Goal: Task Accomplishment & Management: Manage account settings

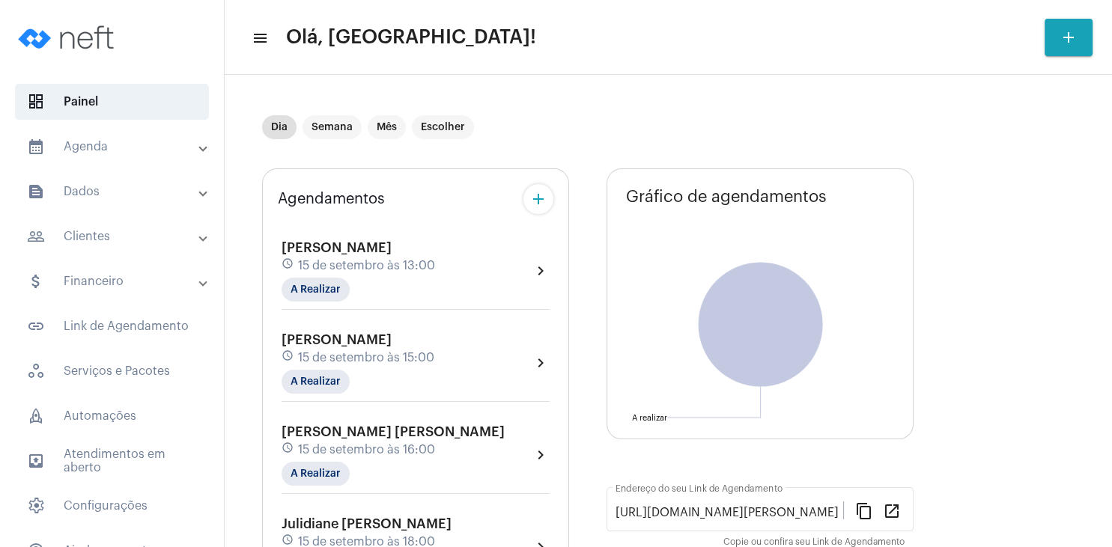
click at [953, 147] on div "Dia Semana Mês Escolher" at bounding box center [668, 127] width 813 height 75
click at [322, 294] on mat-chip "A Realizar" at bounding box center [316, 290] width 68 height 24
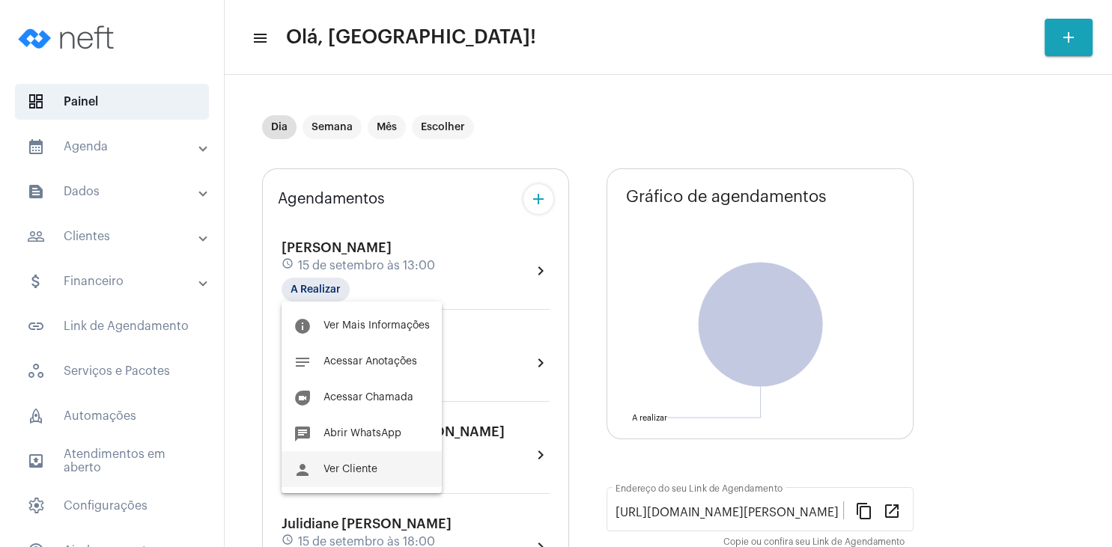
click at [373, 479] on button "person Ver Cliente" at bounding box center [362, 470] width 160 height 36
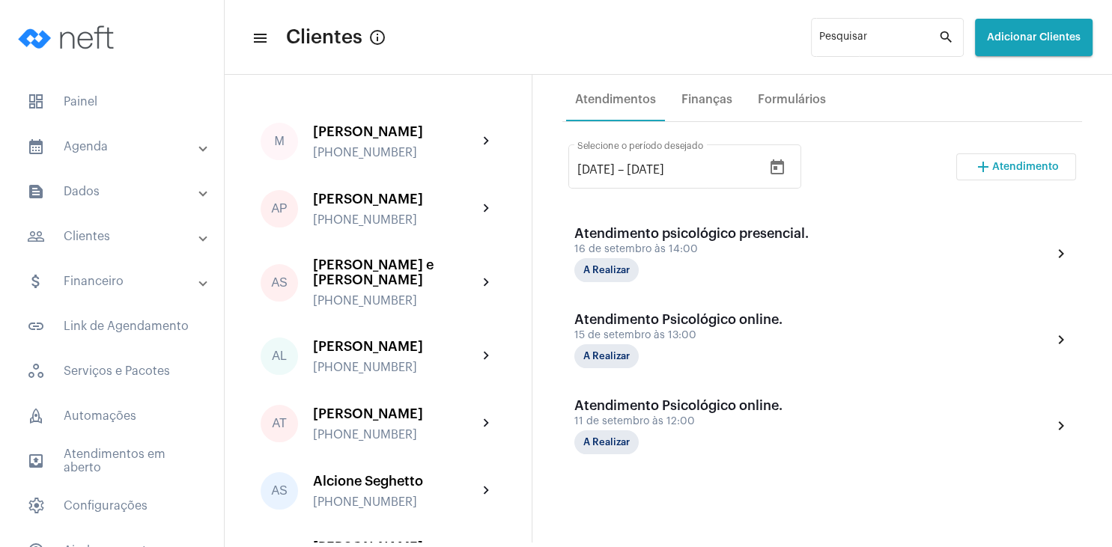
scroll to position [288, 0]
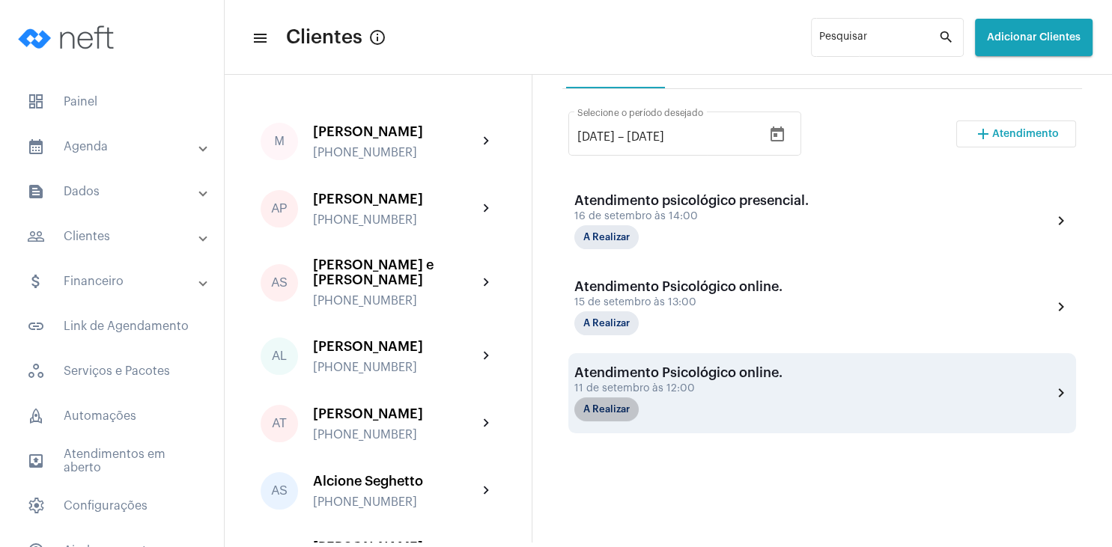
click at [614, 413] on mat-chip "A Realizar" at bounding box center [606, 410] width 64 height 24
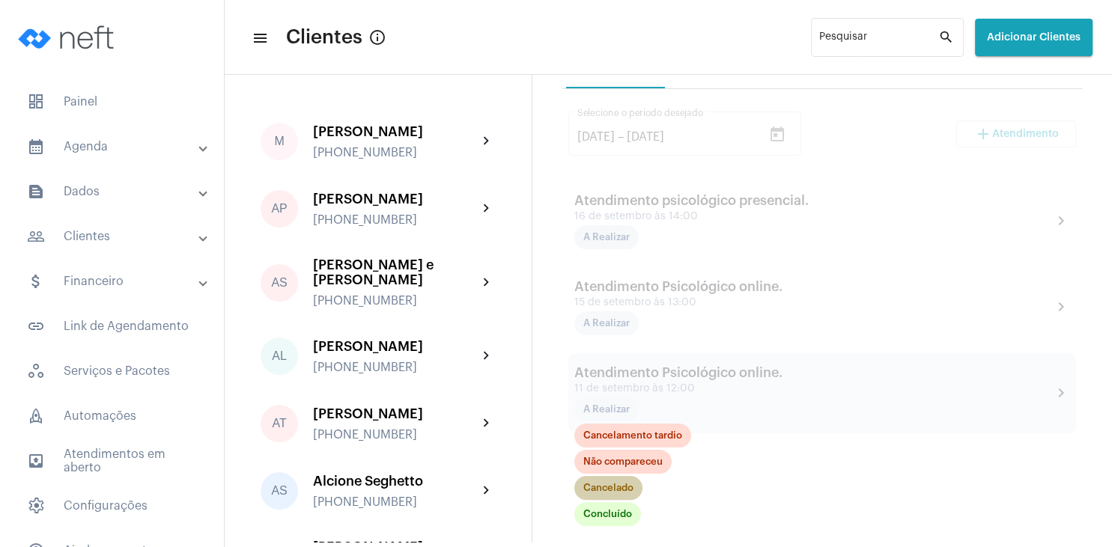
click at [617, 486] on mat-chip "Cancelado" at bounding box center [608, 488] width 68 height 24
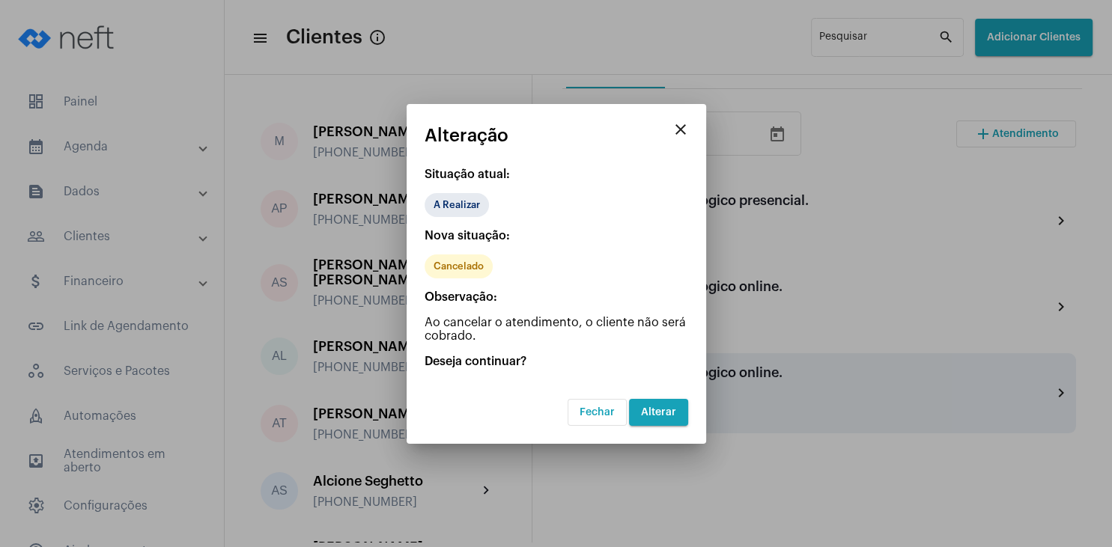
click at [660, 415] on span "Alterar" at bounding box center [658, 412] width 35 height 10
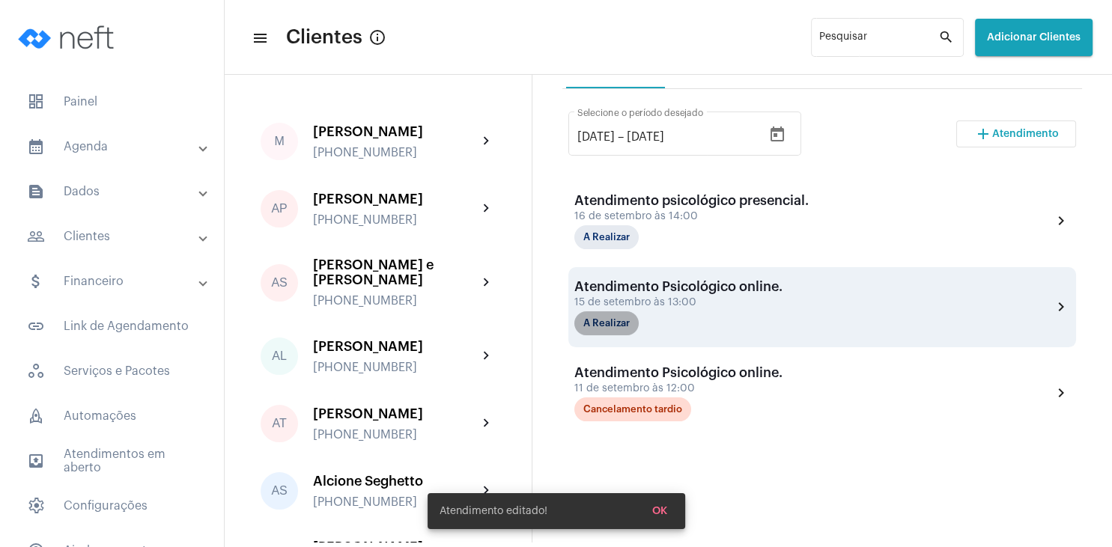
click at [613, 322] on mat-chip "A Realizar" at bounding box center [606, 324] width 64 height 24
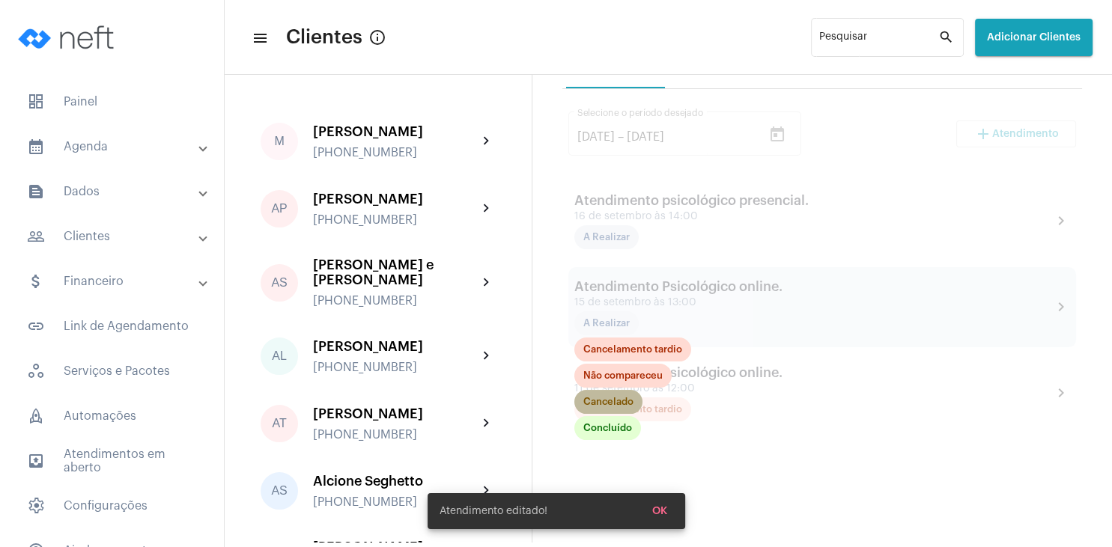
click at [613, 404] on mat-chip "Cancelado" at bounding box center [608, 402] width 68 height 24
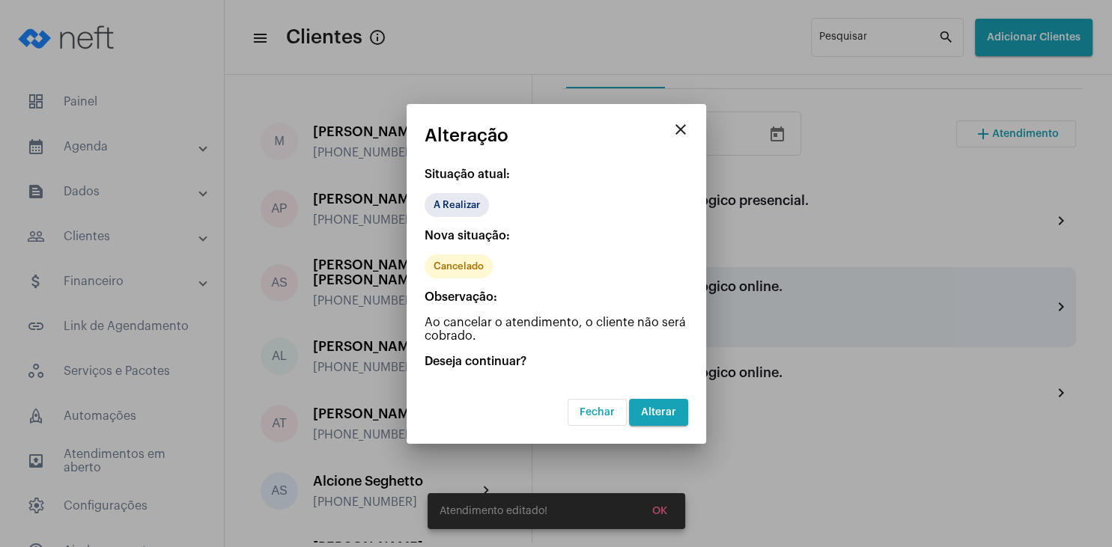
click at [656, 413] on span "Alterar" at bounding box center [658, 412] width 35 height 10
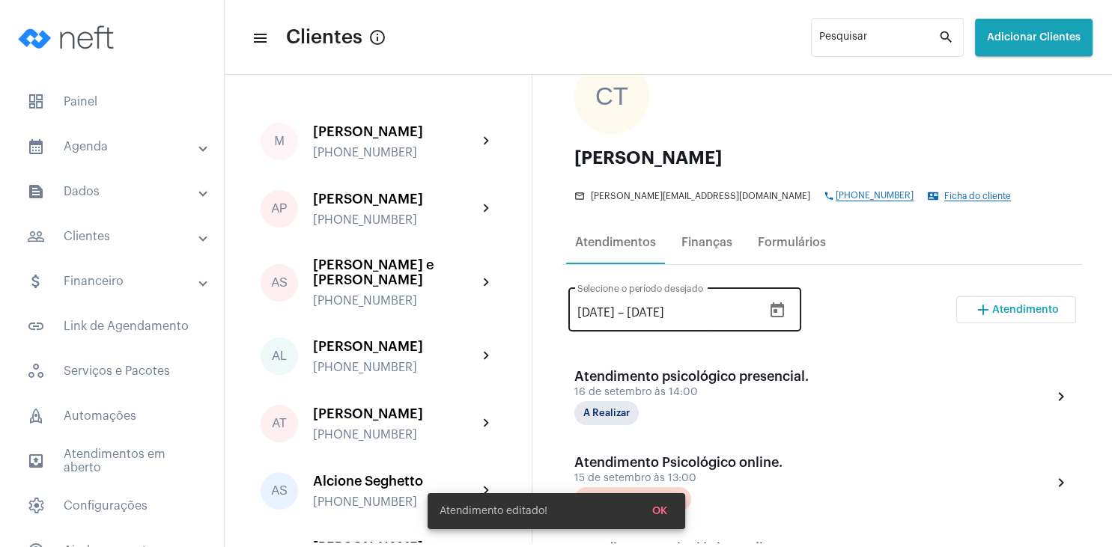
scroll to position [144, 0]
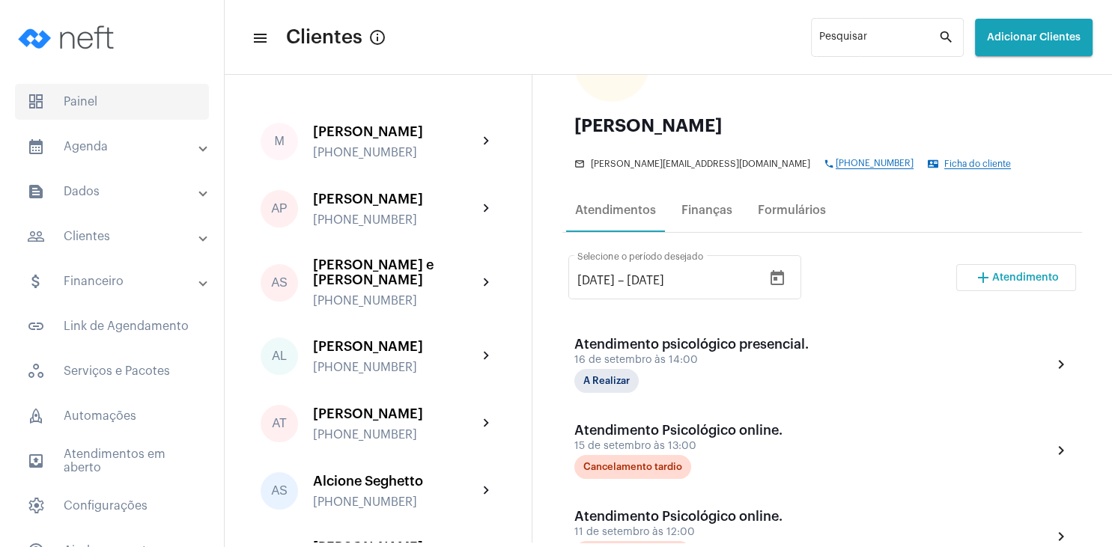
click at [82, 107] on span "dashboard Painel" at bounding box center [112, 102] width 194 height 36
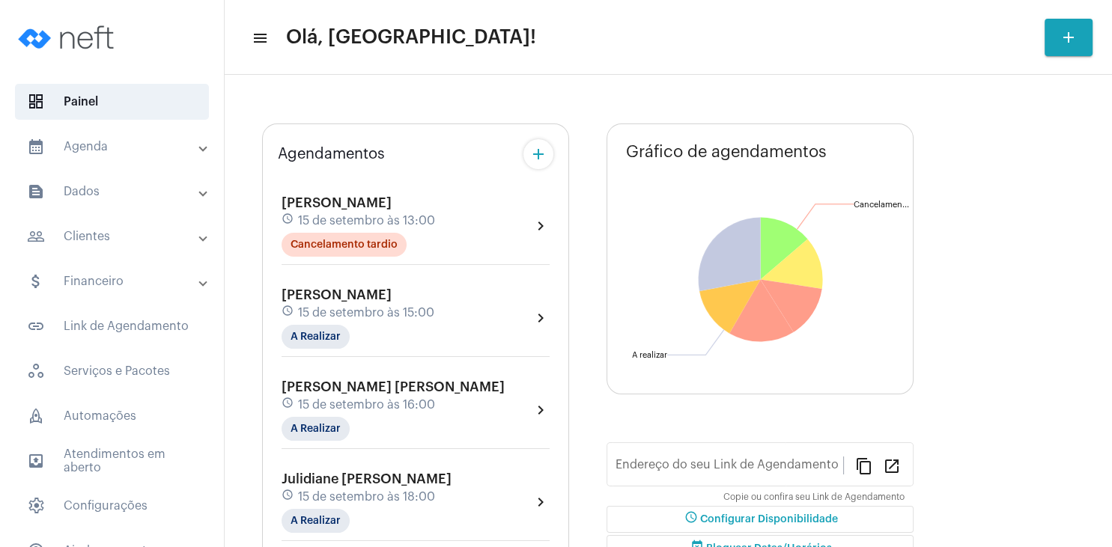
type input "[URL][DOMAIN_NAME][PERSON_NAME]"
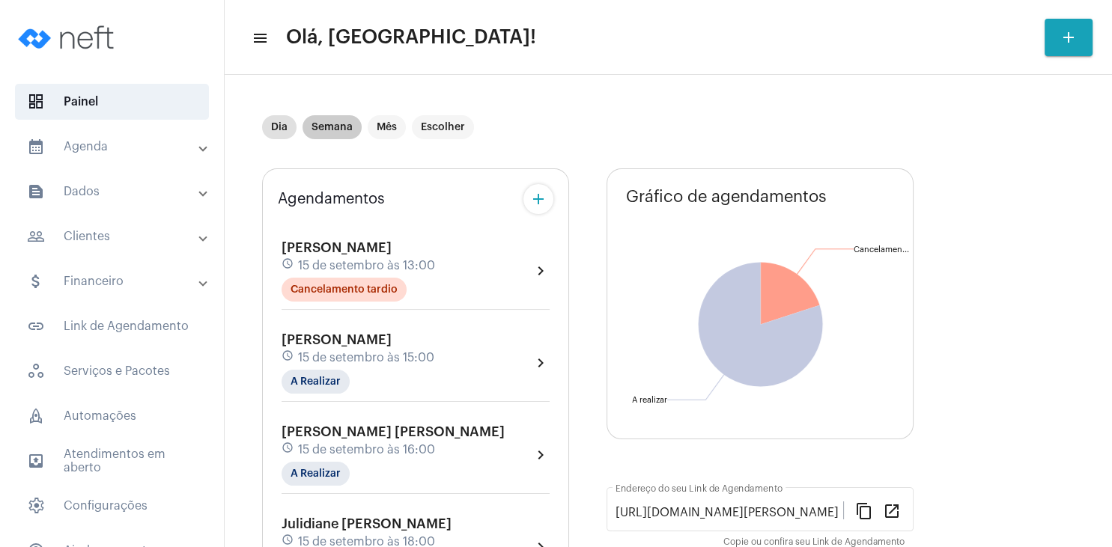
click at [346, 137] on mat-chip "Semana" at bounding box center [332, 127] width 59 height 24
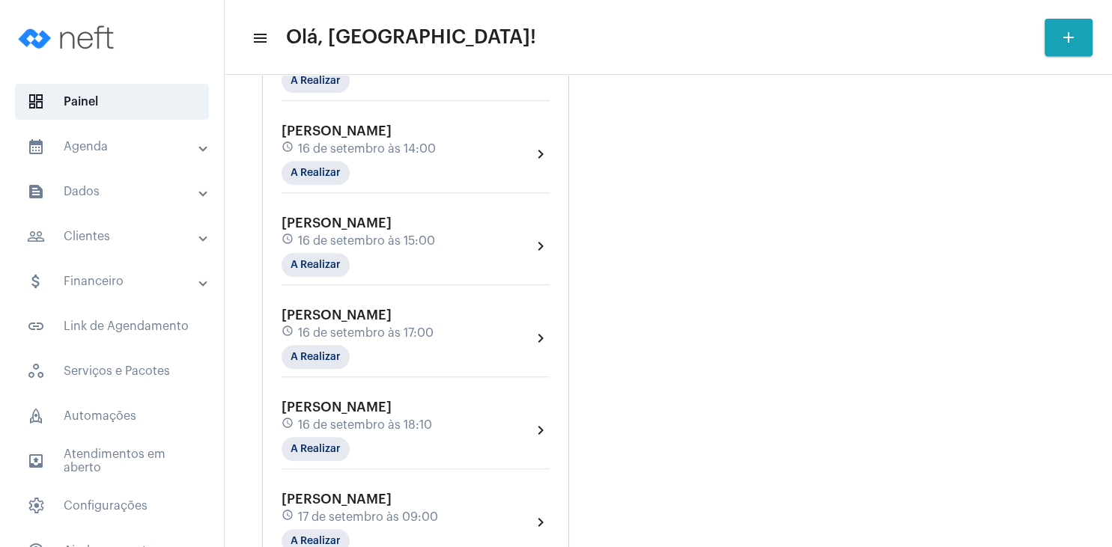
scroll to position [719, 0]
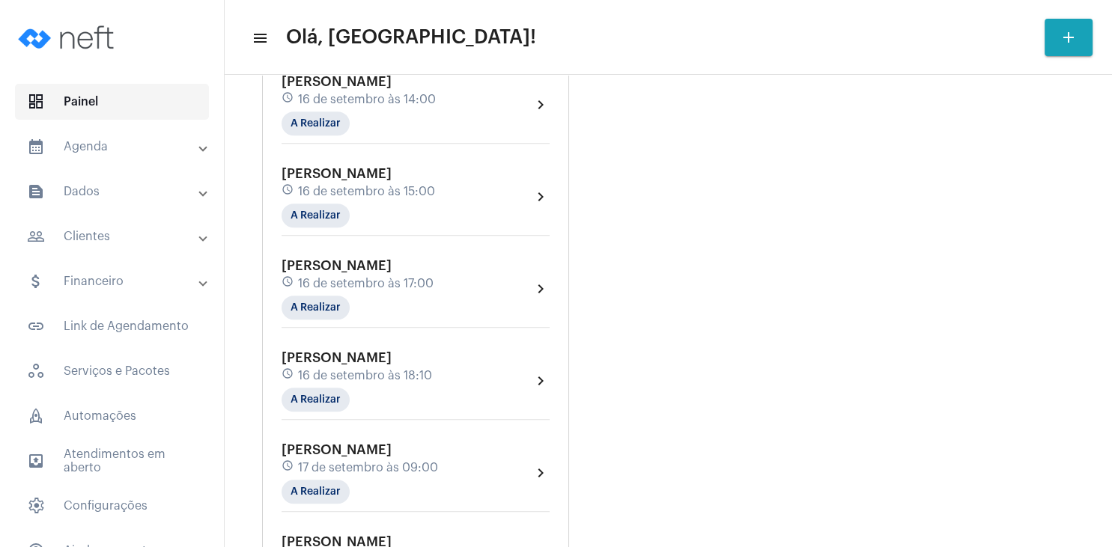
click at [126, 94] on span "dashboard Painel" at bounding box center [112, 102] width 194 height 36
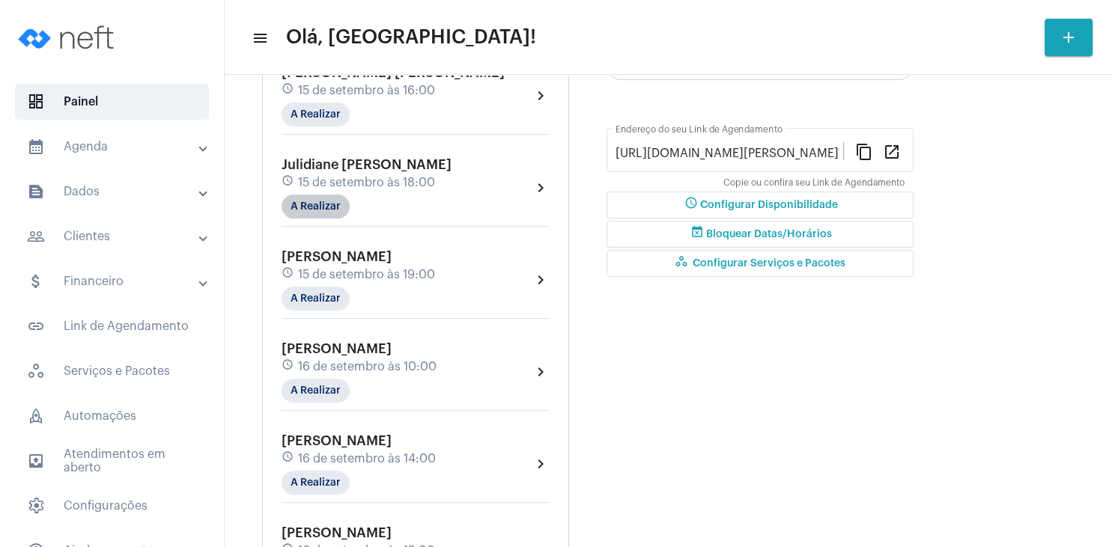
scroll to position [0, 0]
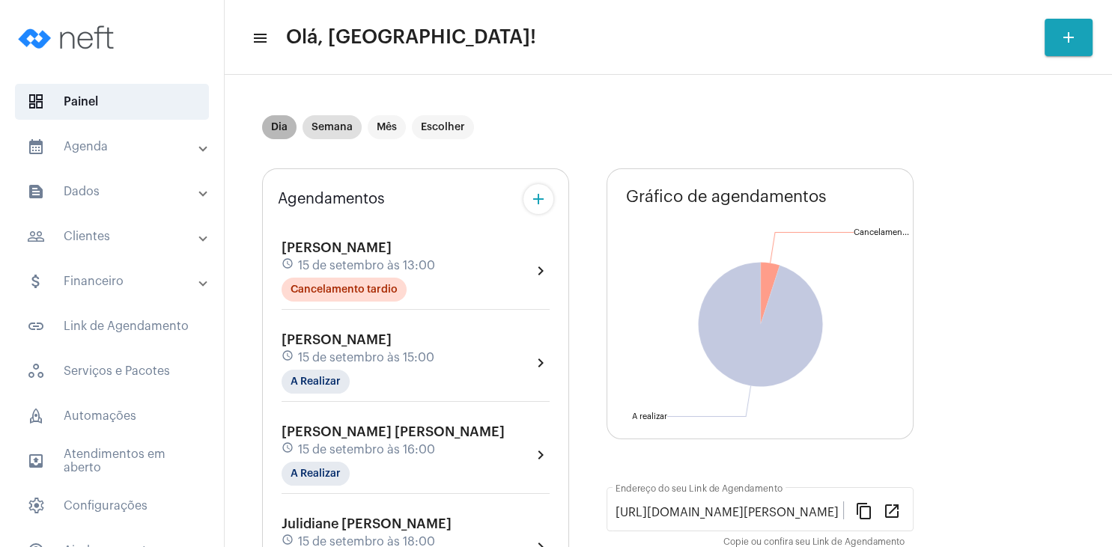
click at [279, 127] on mat-chip "Dia" at bounding box center [279, 127] width 34 height 24
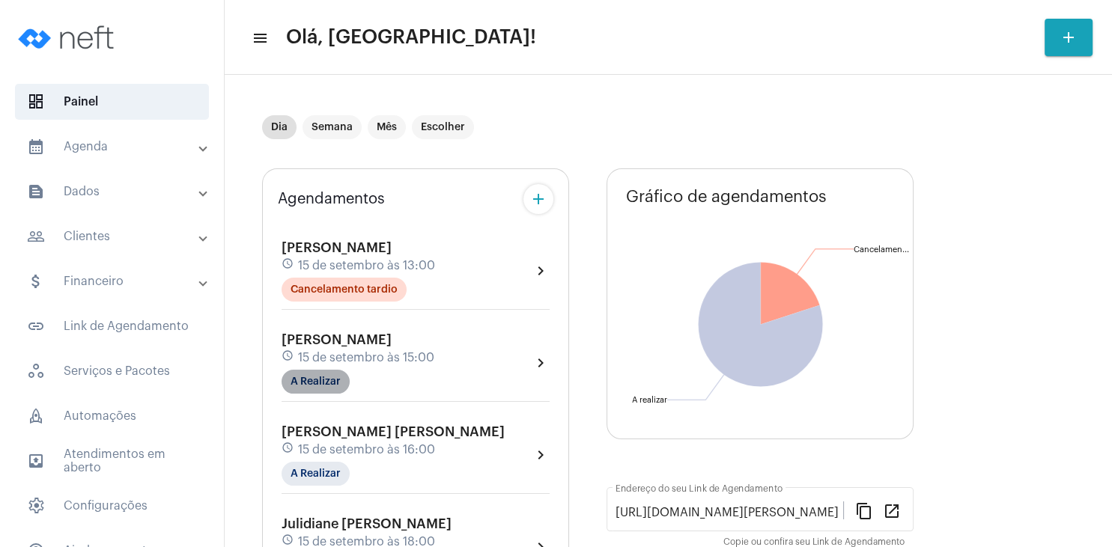
click at [327, 379] on mat-chip "A Realizar" at bounding box center [316, 382] width 68 height 24
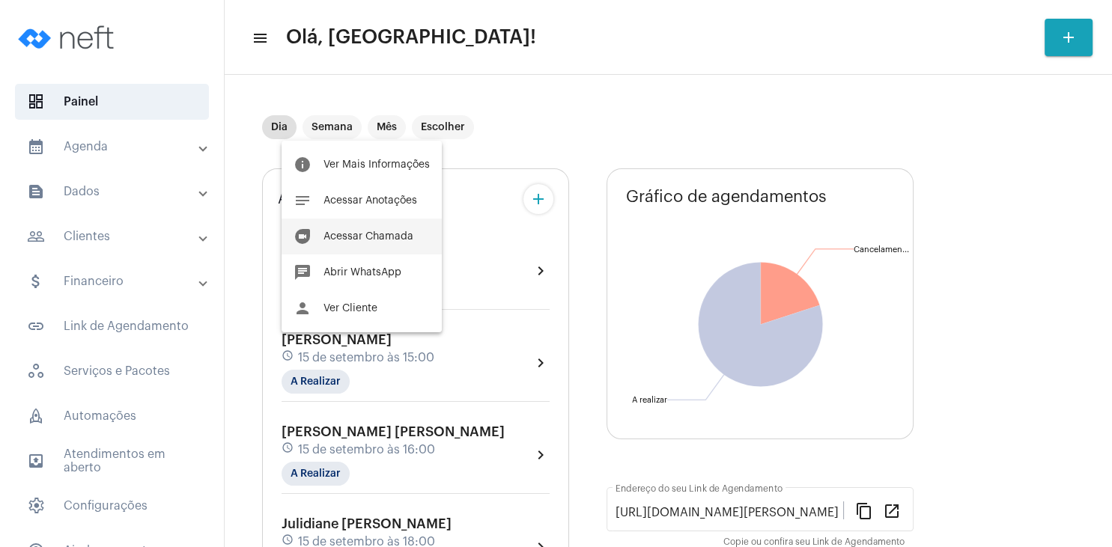
click at [371, 240] on span "Acessar Chamada" at bounding box center [369, 236] width 90 height 10
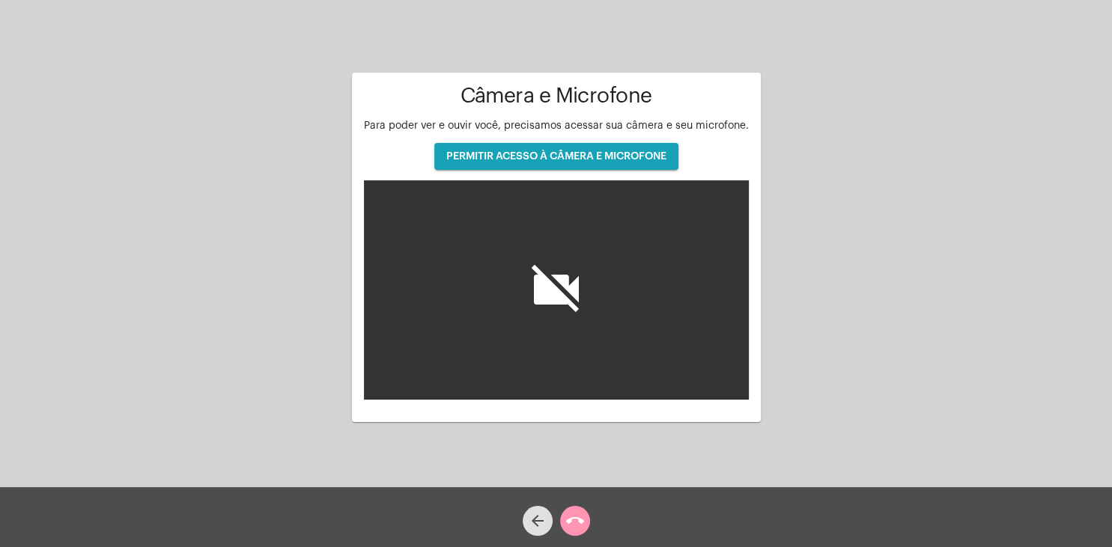
click at [504, 155] on span "PERMITIR ACESSO À CÂMERA E MICROFONE" at bounding box center [556, 156] width 220 height 10
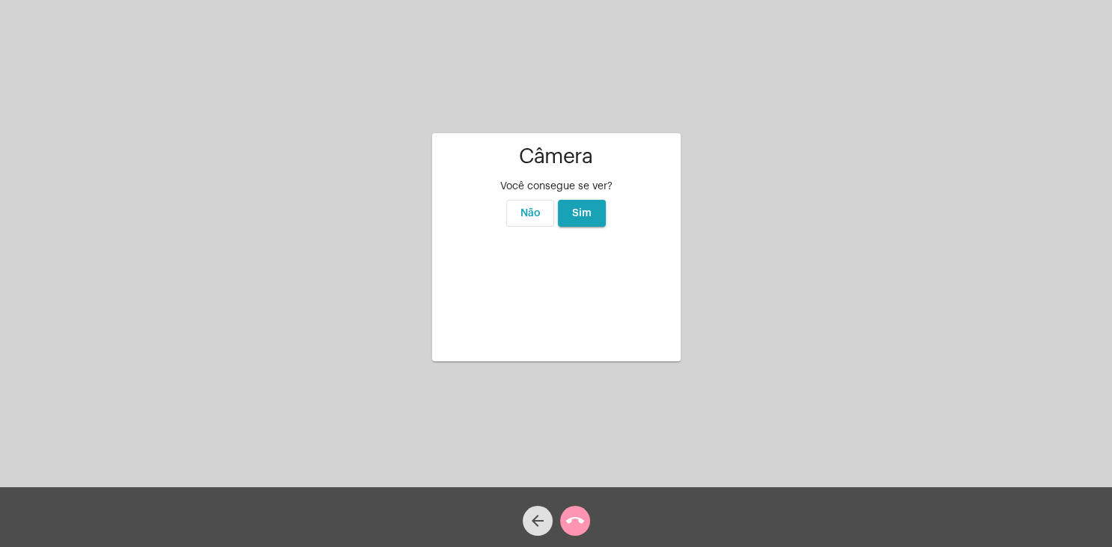
click at [598, 200] on button "Sim" at bounding box center [582, 213] width 48 height 27
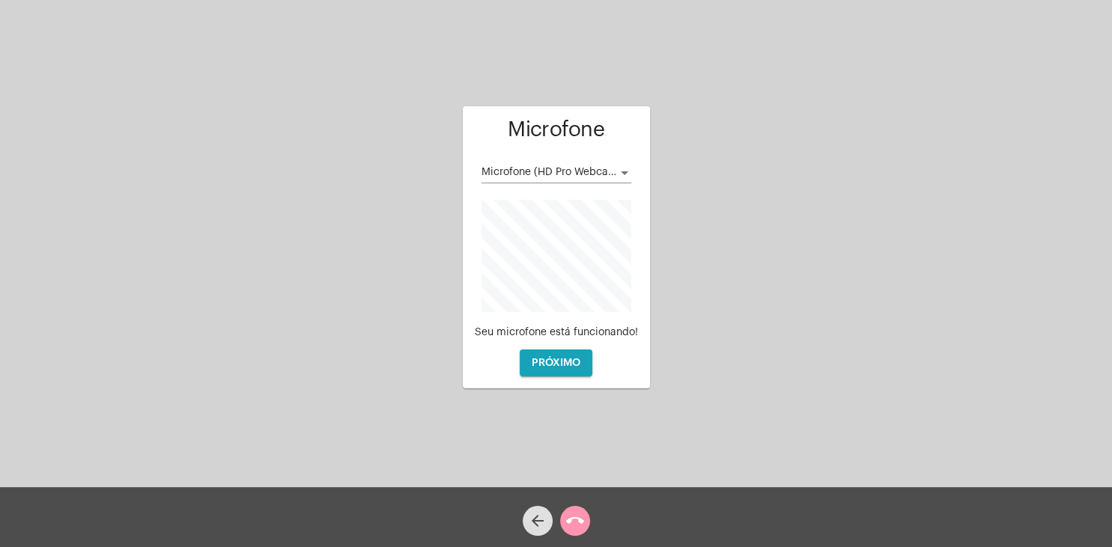
click at [618, 169] on div at bounding box center [624, 173] width 13 height 12
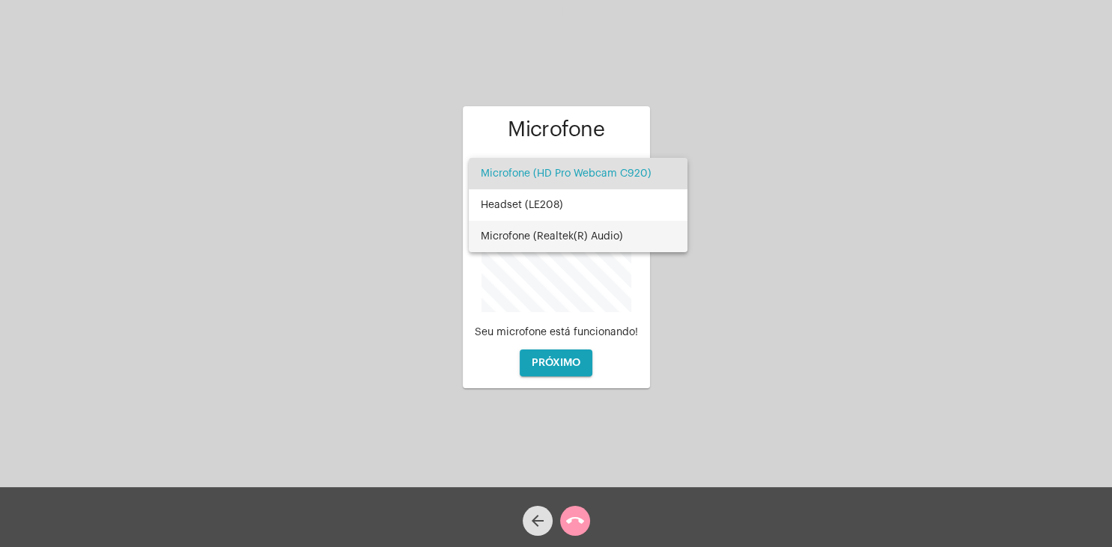
click at [584, 232] on span "Microfone (Realtek(R) Audio)" at bounding box center [578, 236] width 195 height 31
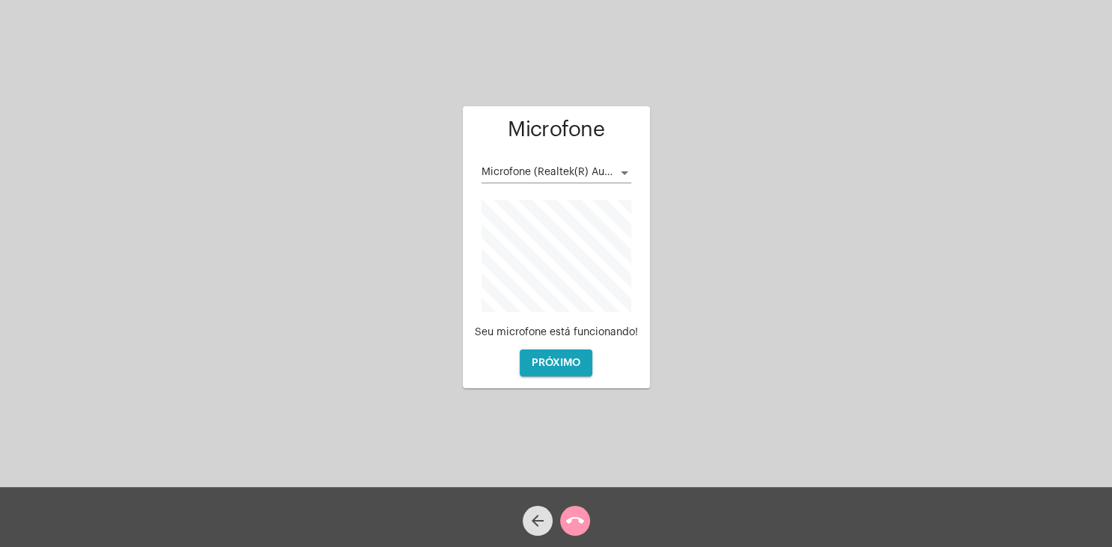
click at [583, 327] on app-microphone "Microfone Microfone (Realtek(R) Audio) Seu microfone está funcionando! PRÓXIMO" at bounding box center [556, 247] width 163 height 258
click at [565, 365] on span "PRÓXIMO" at bounding box center [556, 363] width 49 height 10
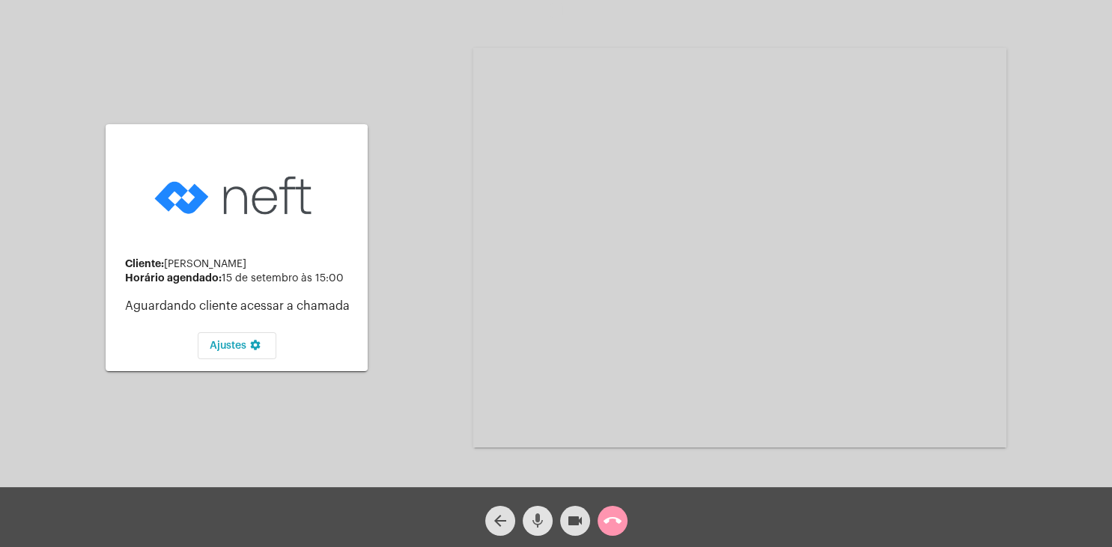
click at [536, 526] on mat-icon "mic" at bounding box center [538, 521] width 18 height 18
click at [569, 526] on mat-icon "videocam" at bounding box center [575, 521] width 18 height 18
click at [875, 471] on div "Acessando Câmera e Microfone..." at bounding box center [739, 248] width 533 height 484
click at [574, 519] on mat-icon "videocam_off" at bounding box center [575, 521] width 18 height 18
click at [545, 518] on mat-icon "mic_off" at bounding box center [538, 521] width 18 height 18
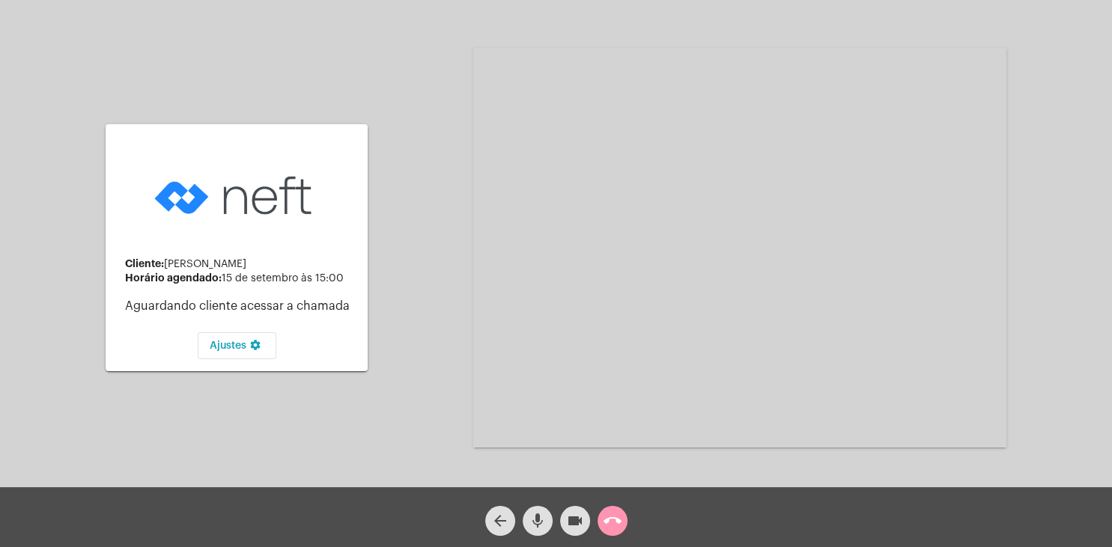
click at [538, 509] on span "mic" at bounding box center [538, 521] width 18 height 30
click at [576, 520] on mat-icon "videocam" at bounding box center [575, 521] width 18 height 18
click at [578, 518] on mat-icon "videocam_off" at bounding box center [575, 521] width 18 height 18
click at [545, 519] on mat-icon "mic_off" at bounding box center [538, 521] width 18 height 18
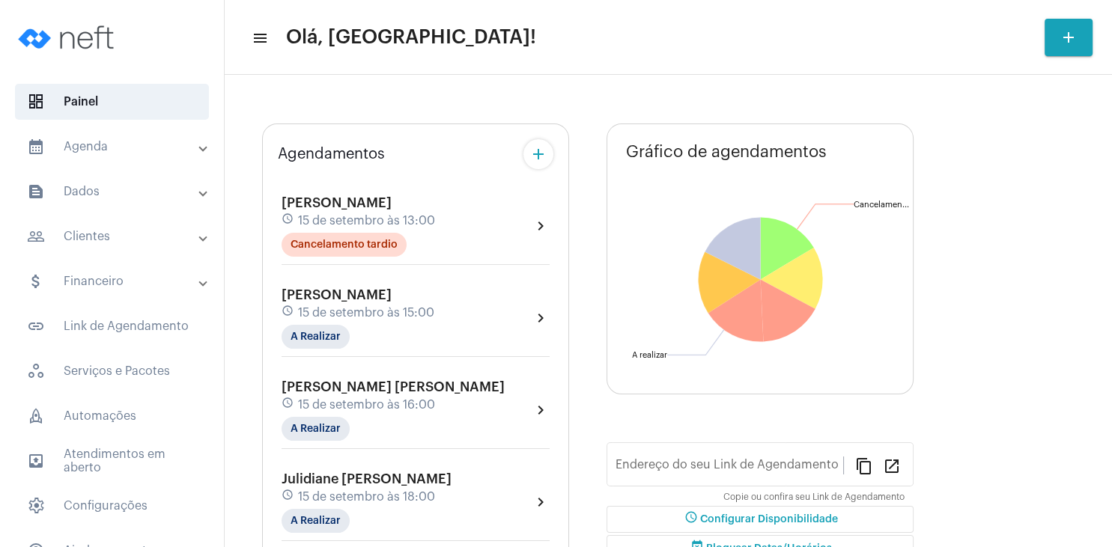
type input "[URL][DOMAIN_NAME][PERSON_NAME]"
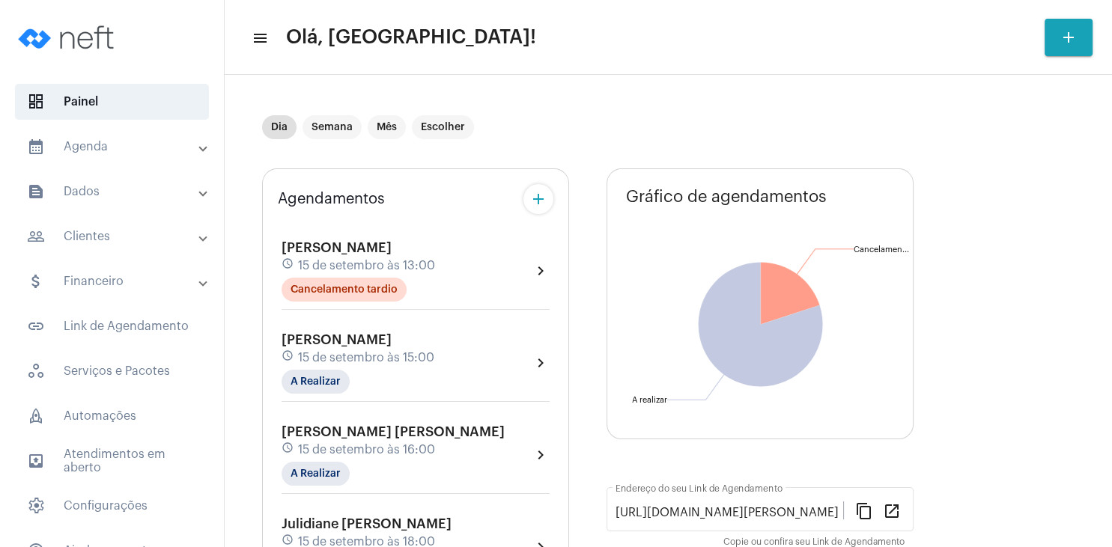
click at [378, 365] on div "schedule 15 de setembro às 15:00" at bounding box center [358, 358] width 153 height 16
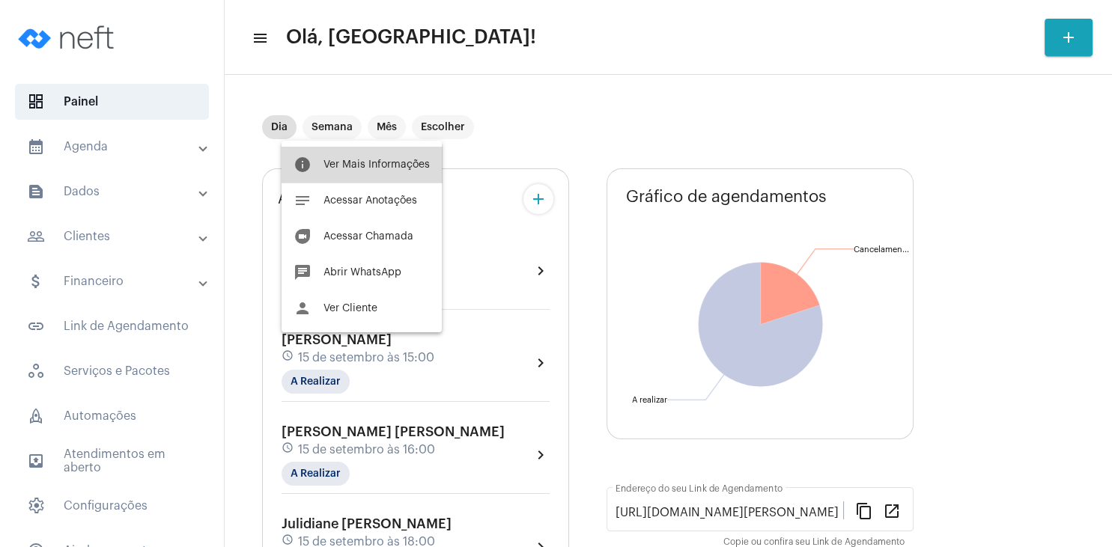
click at [398, 166] on span "Ver Mais Informações" at bounding box center [377, 165] width 106 height 10
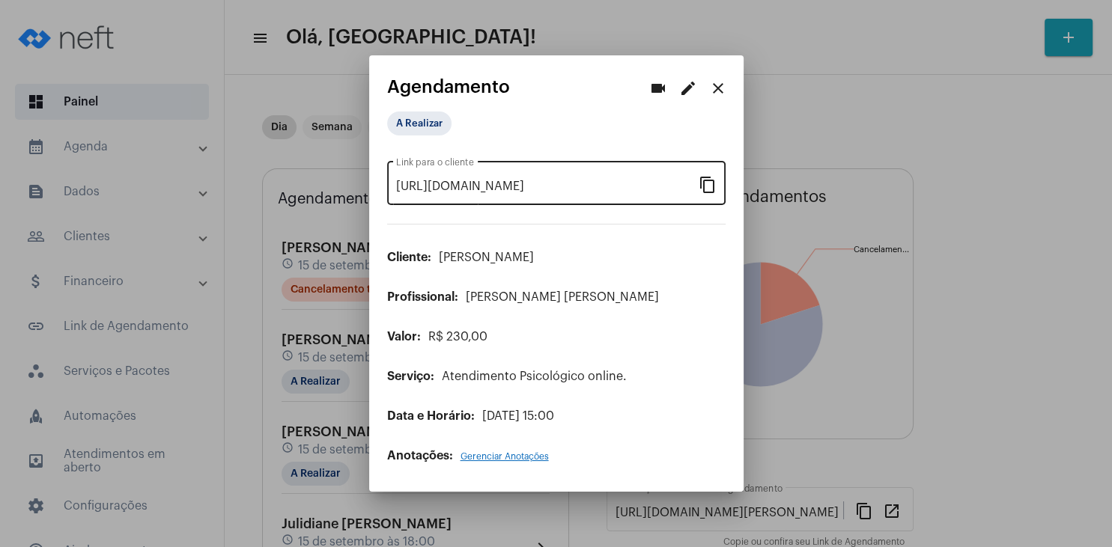
click at [710, 189] on mat-icon "content_copy" at bounding box center [708, 184] width 18 height 18
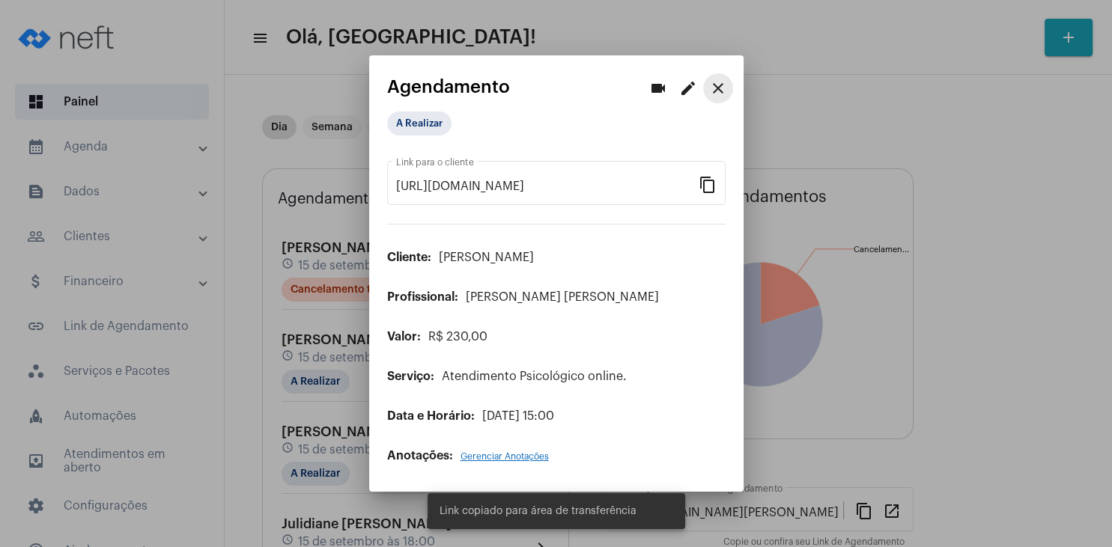
click at [724, 88] on mat-icon "close" at bounding box center [718, 88] width 18 height 18
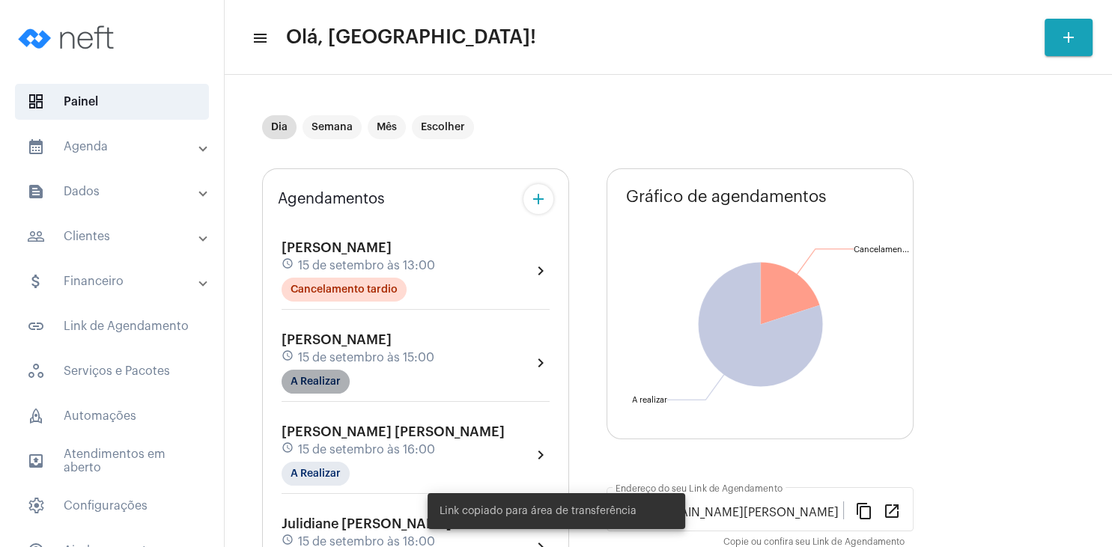
click at [324, 373] on mat-chip "A Realizar" at bounding box center [316, 382] width 68 height 24
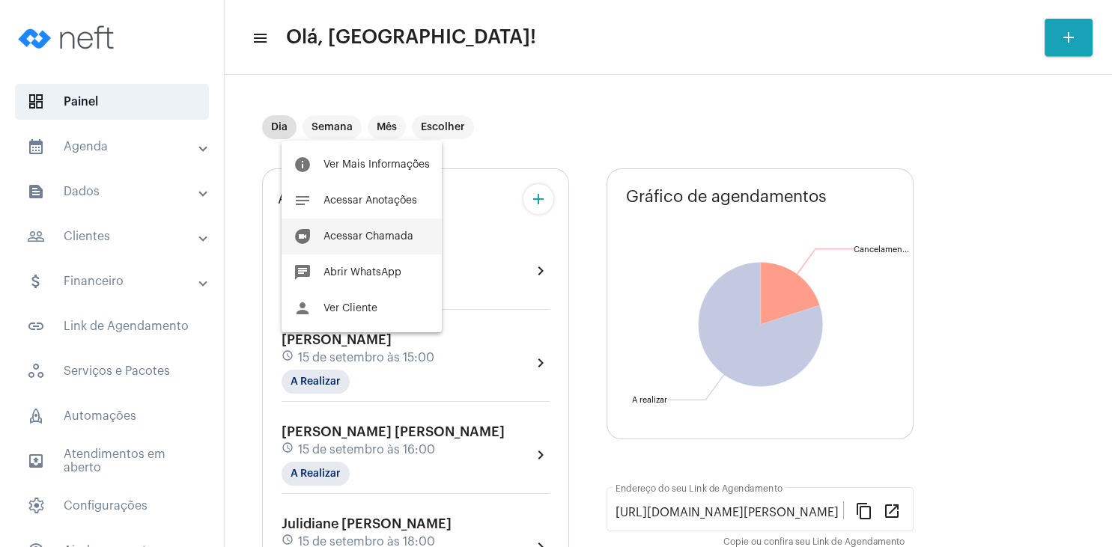
click at [378, 243] on button "duo [PERSON_NAME]" at bounding box center [362, 237] width 160 height 36
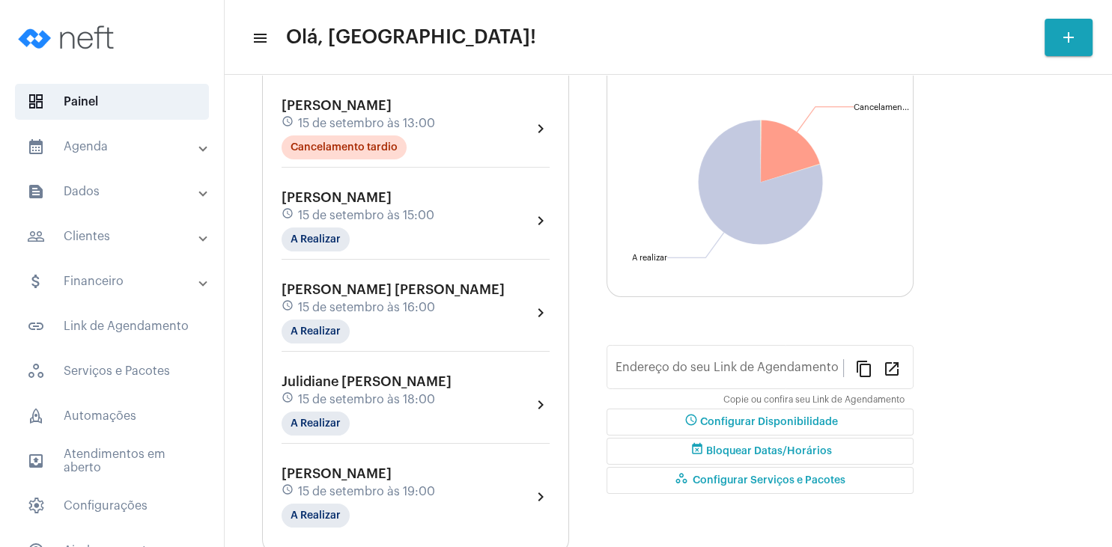
type input "[URL][DOMAIN_NAME][PERSON_NAME]"
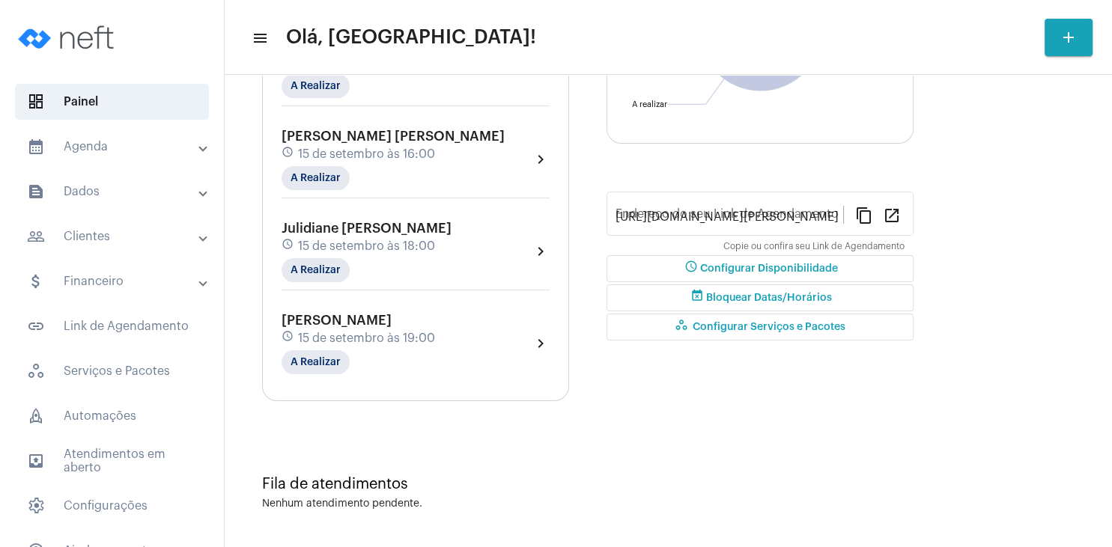
scroll to position [261, 0]
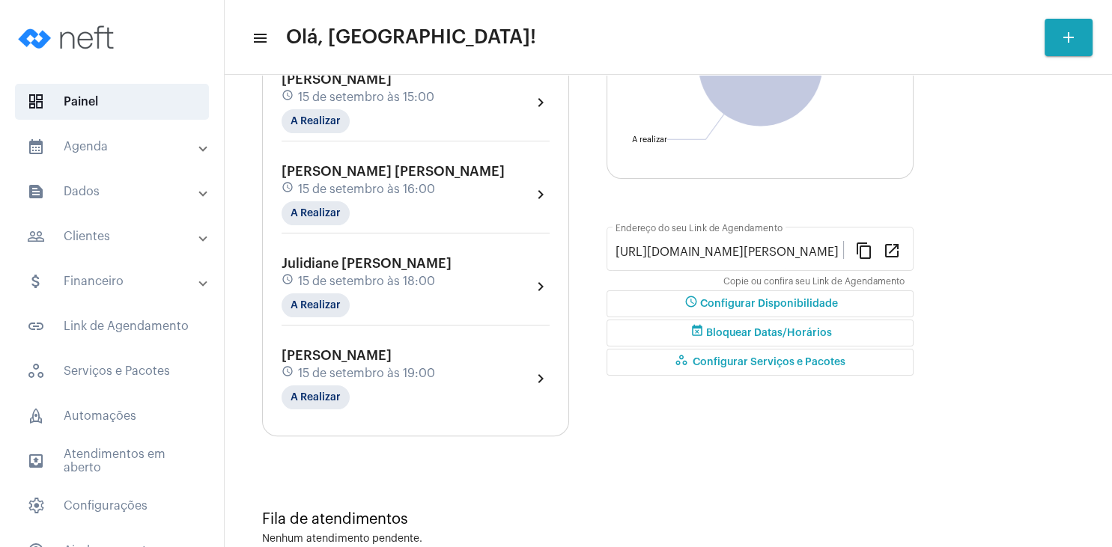
click at [337, 274] on div "Julidiane [PERSON_NAME] schedule 15 de setembro às 18:00 A Realizar" at bounding box center [367, 286] width 170 height 61
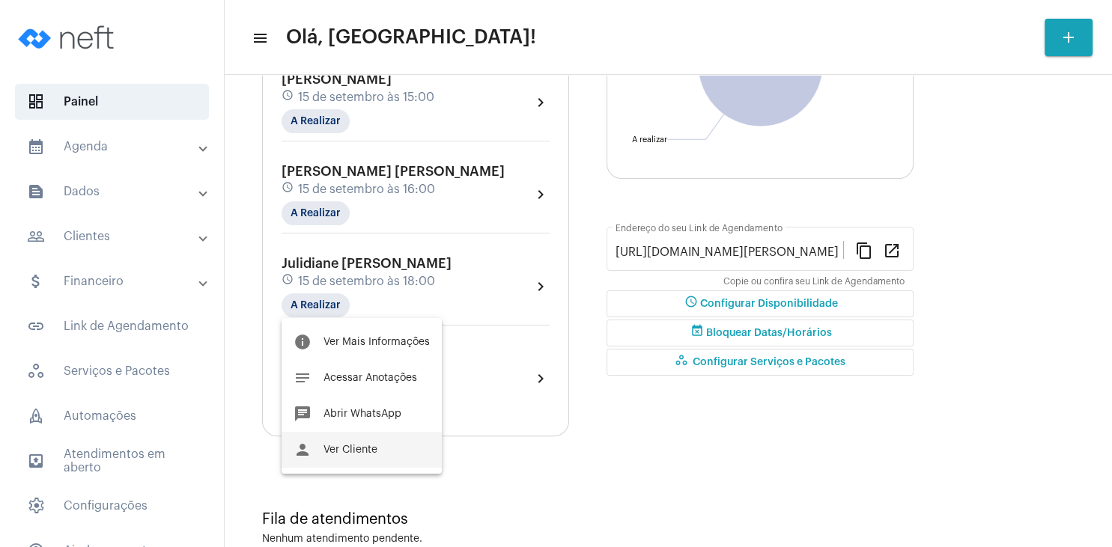
click at [394, 452] on button "person Ver Cliente" at bounding box center [362, 450] width 160 height 36
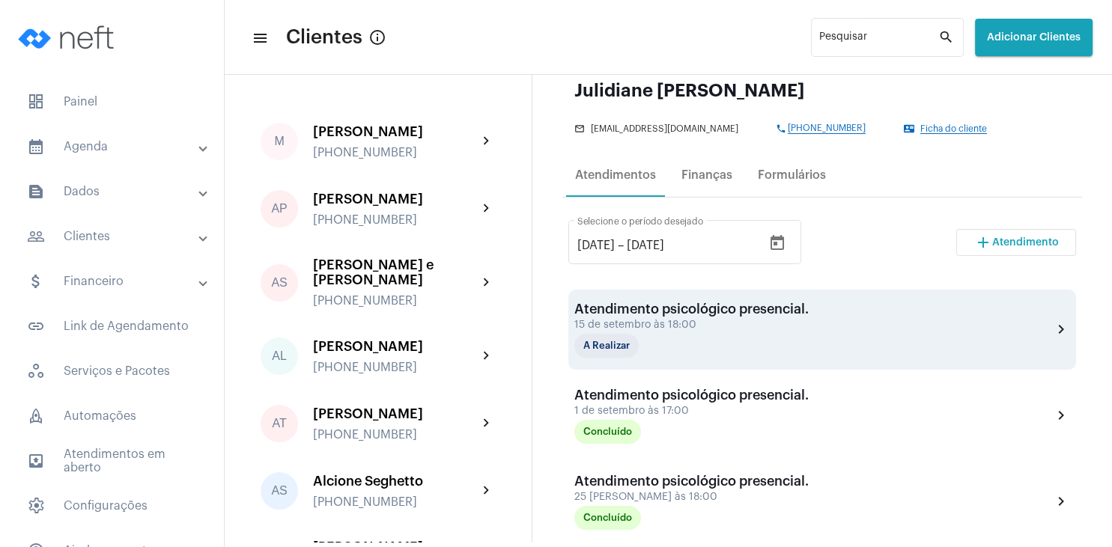
scroll to position [216, 0]
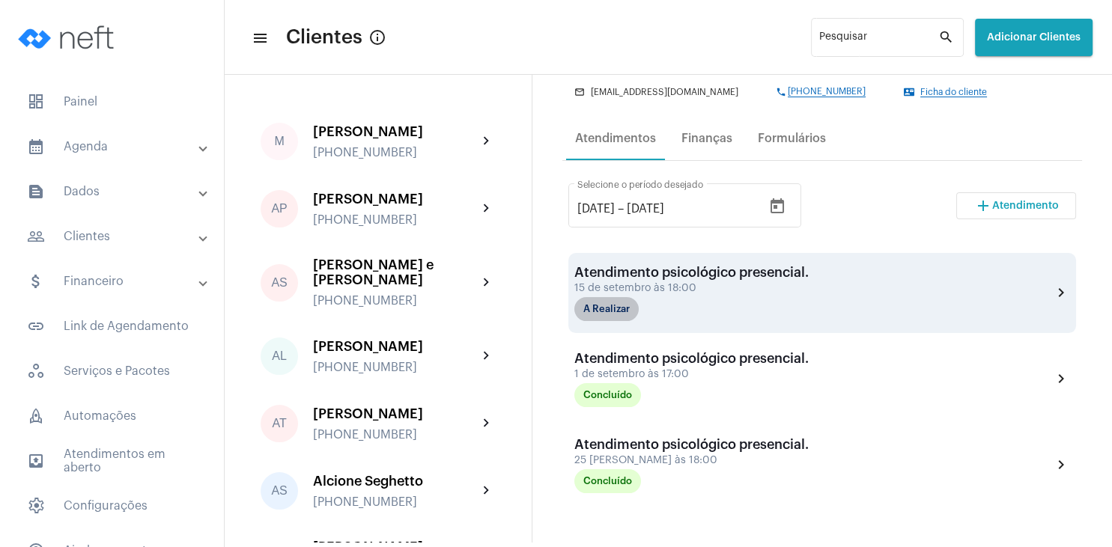
click at [616, 312] on mat-chip "A Realizar" at bounding box center [606, 309] width 64 height 24
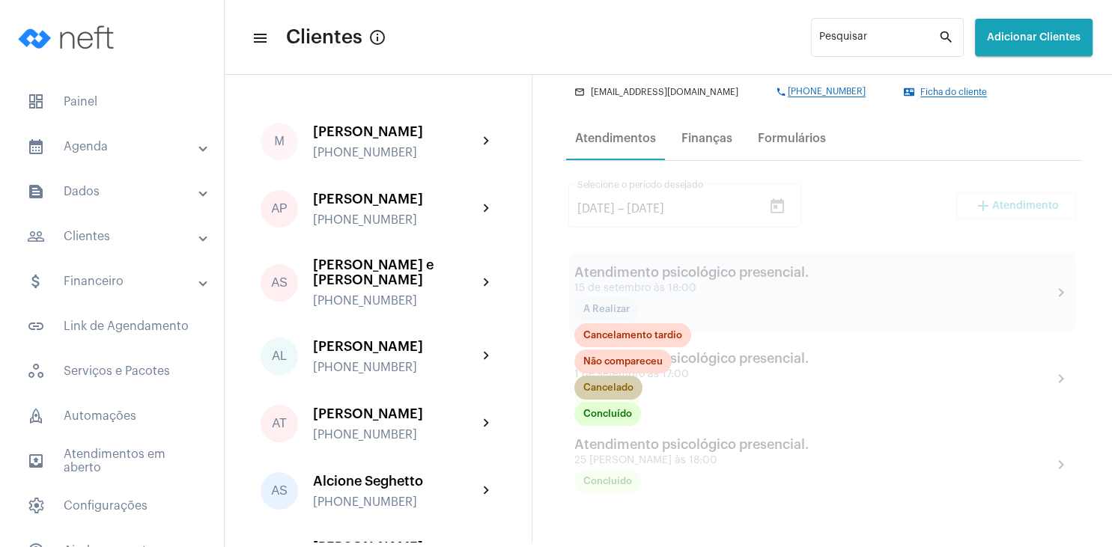
click at [623, 391] on mat-chip "Cancelado" at bounding box center [608, 388] width 68 height 24
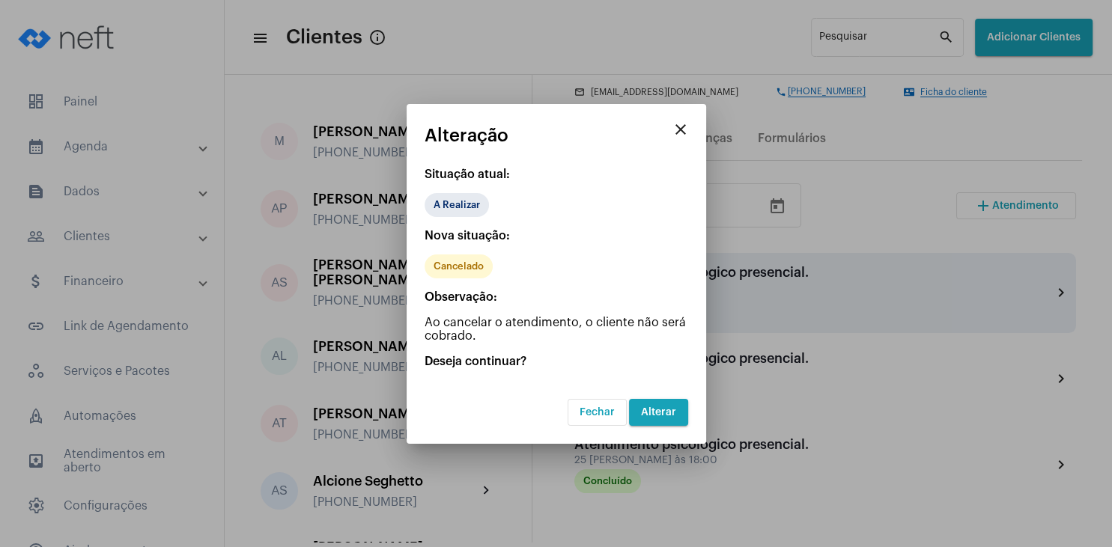
click at [664, 413] on span "Alterar" at bounding box center [658, 412] width 35 height 10
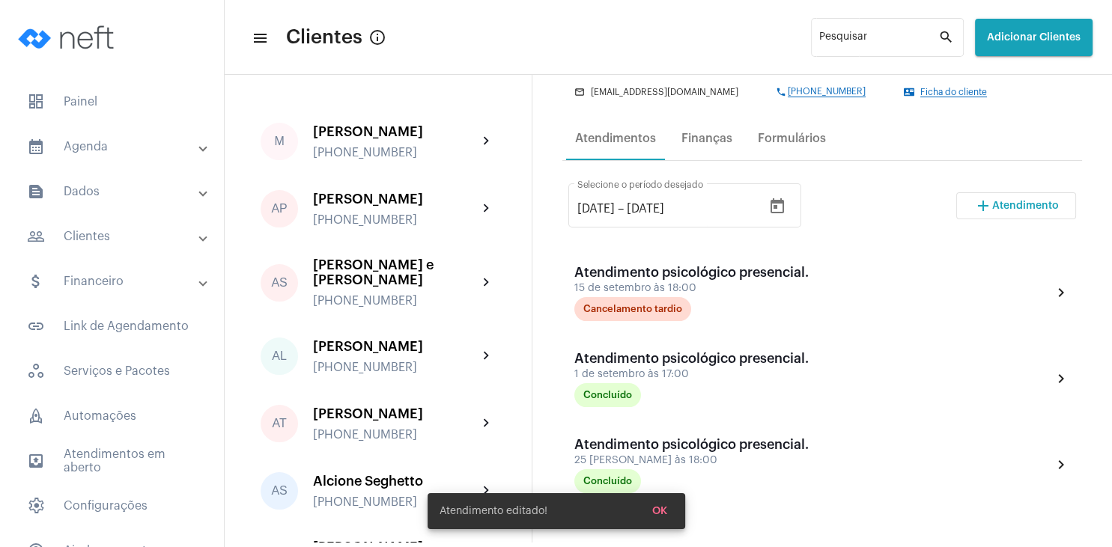
click at [654, 514] on span "OK" at bounding box center [659, 511] width 15 height 10
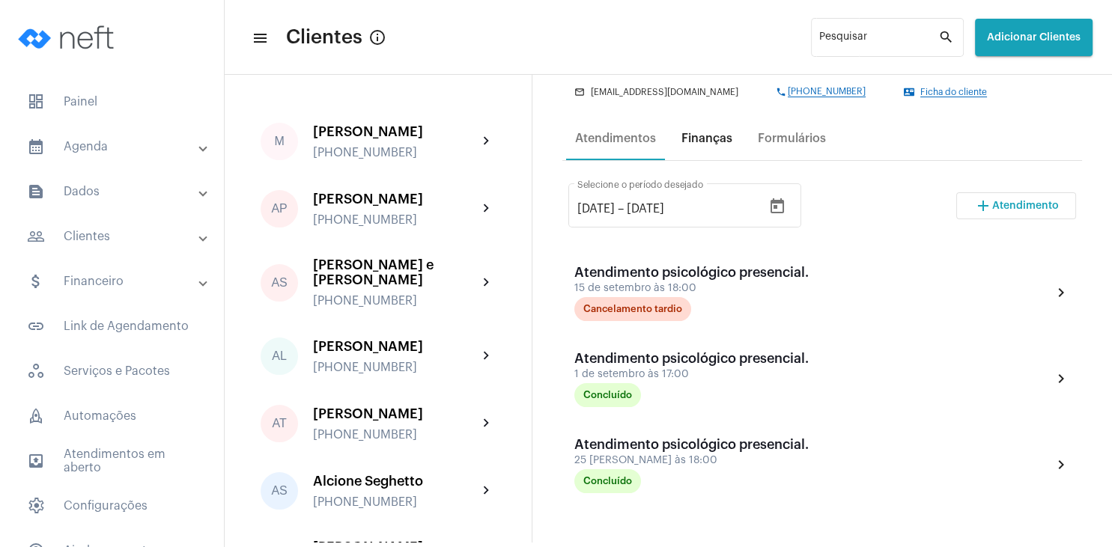
click at [701, 127] on div "Finanças" at bounding box center [707, 139] width 69 height 36
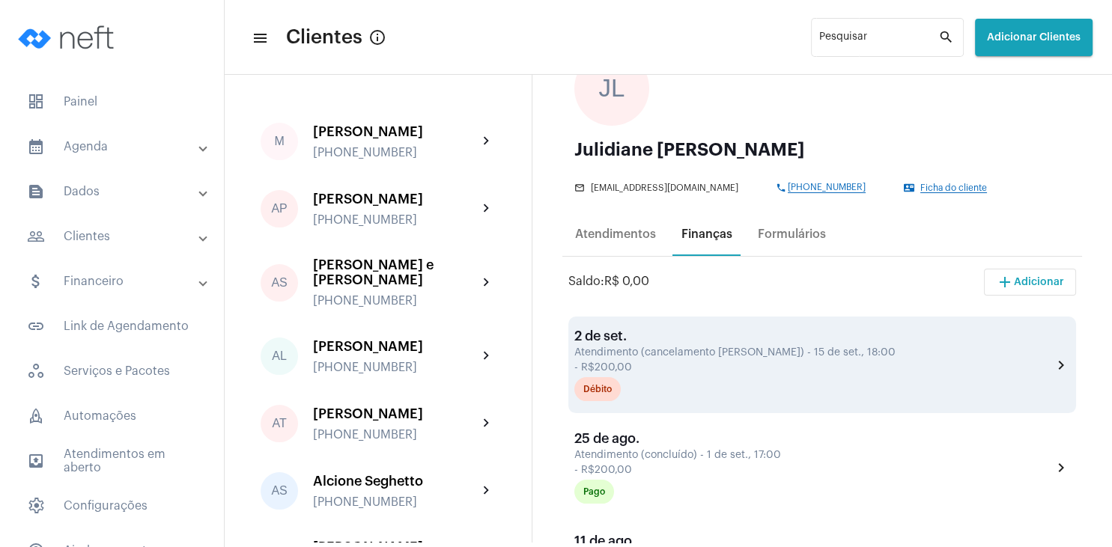
scroll to position [216, 0]
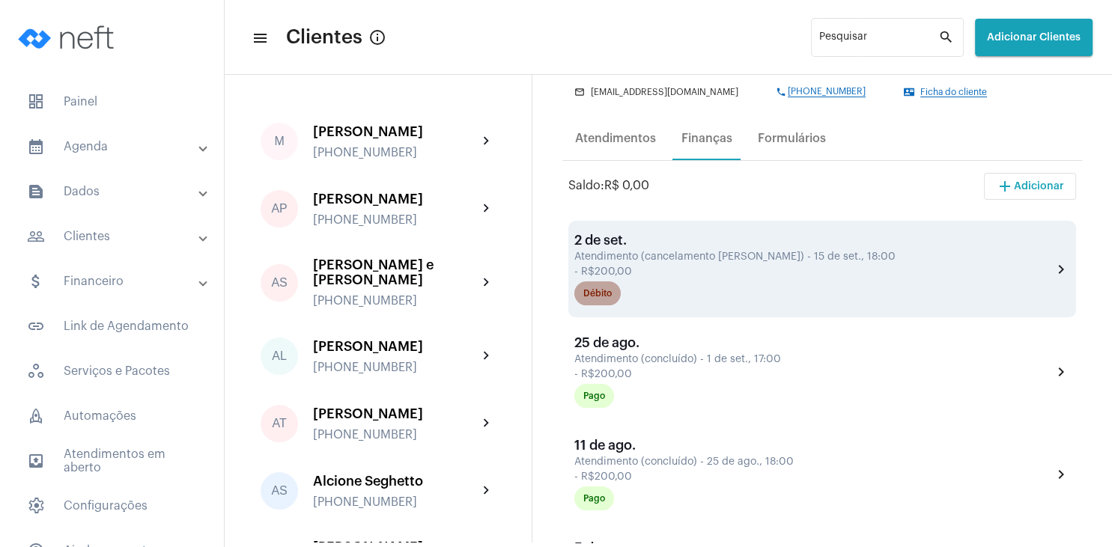
click at [607, 297] on div "Débito" at bounding box center [597, 294] width 28 height 10
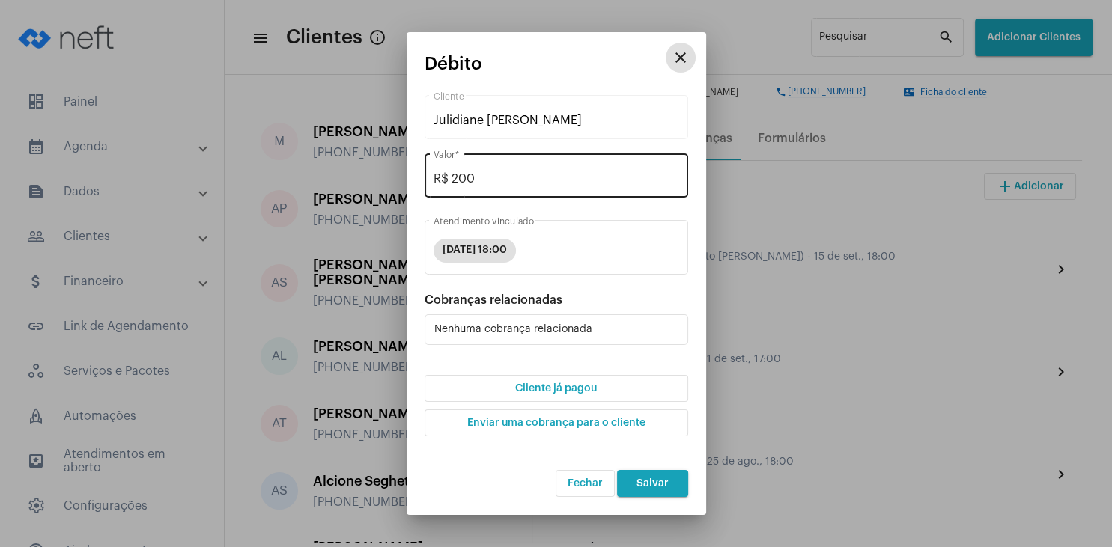
click at [485, 183] on input "R$ 200" at bounding box center [557, 178] width 246 height 13
type input "R$ 0"
click at [686, 66] on mat-icon "close" at bounding box center [681, 58] width 18 height 18
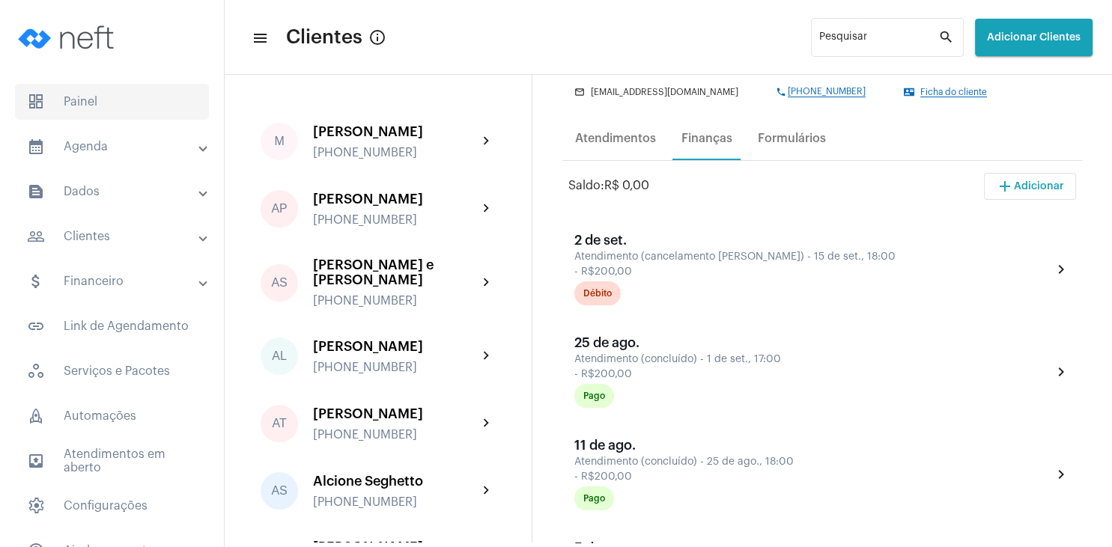
click at [85, 103] on span "dashboard Painel" at bounding box center [112, 102] width 194 height 36
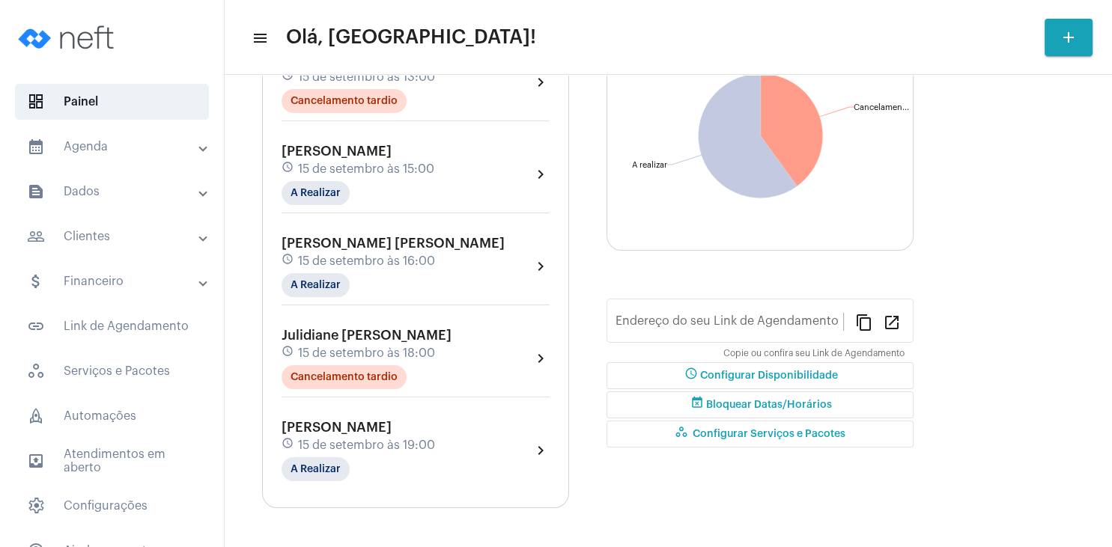
type input "[URL][DOMAIN_NAME][PERSON_NAME]"
click at [320, 193] on mat-chip "A Realizar" at bounding box center [316, 193] width 68 height 24
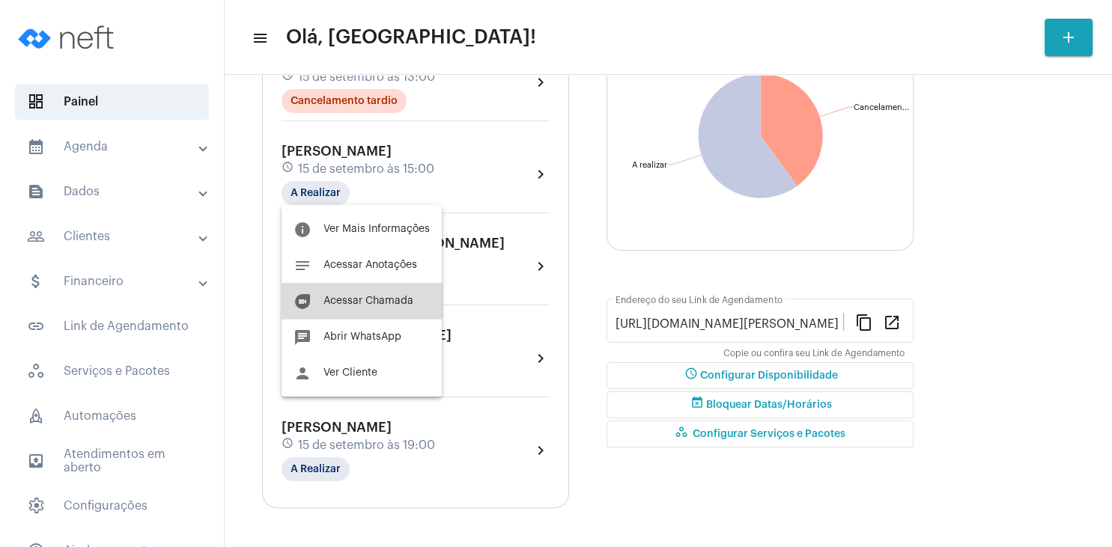
click at [379, 299] on span "Acessar Chamada" at bounding box center [369, 301] width 90 height 10
